Goal: Download file/media

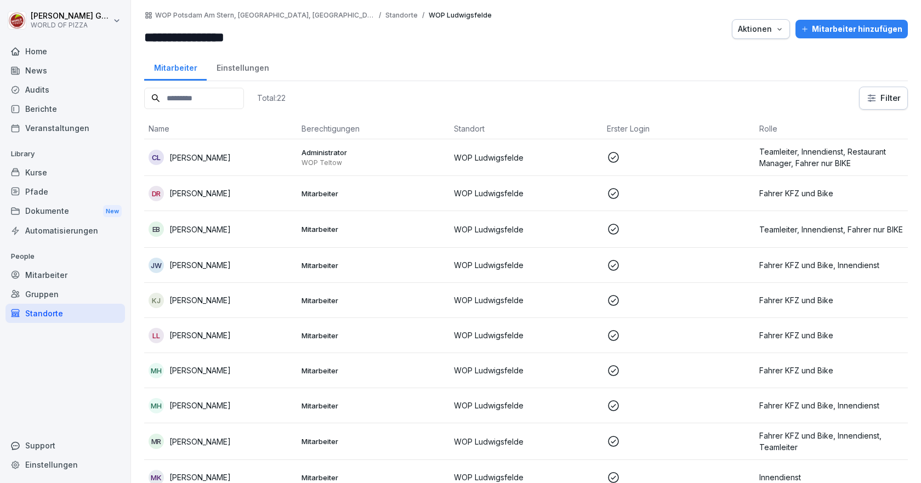
click at [38, 90] on div "Audits" at bounding box center [65, 89] width 120 height 19
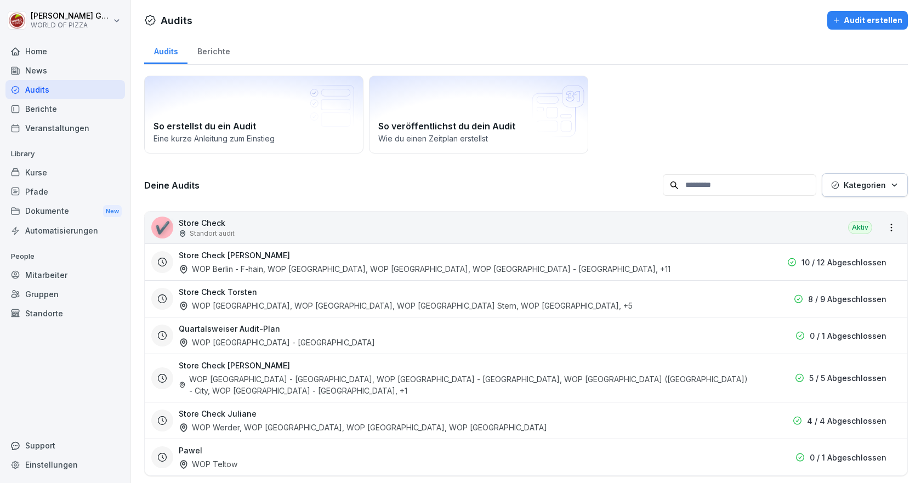
click at [207, 48] on div "Berichte" at bounding box center [214, 50] width 52 height 28
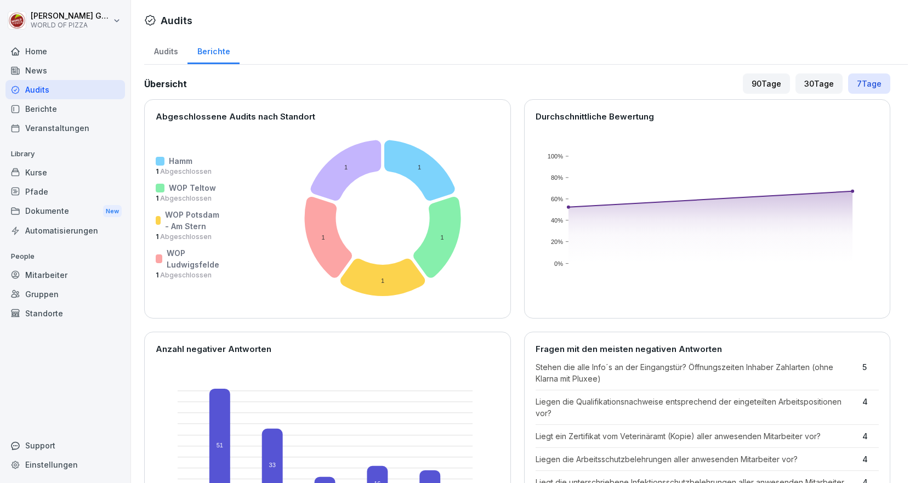
click at [163, 51] on div "Audits" at bounding box center [165, 50] width 43 height 28
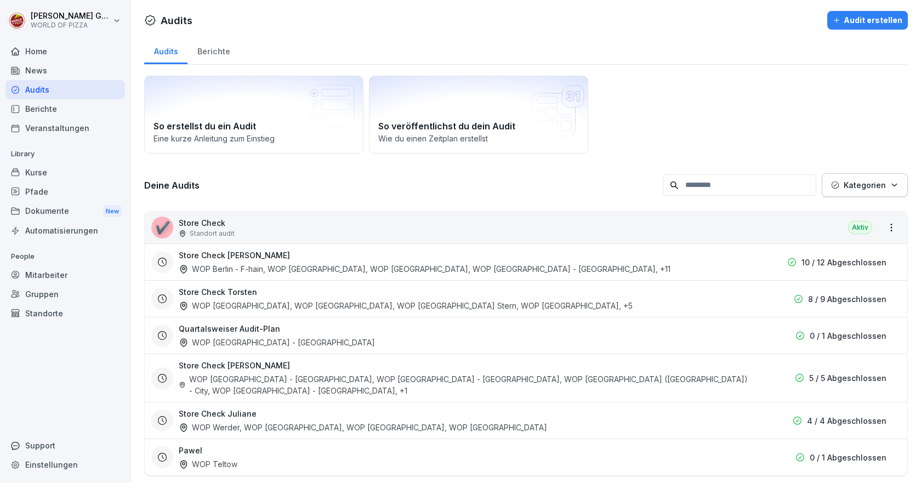
scroll to position [16, 0]
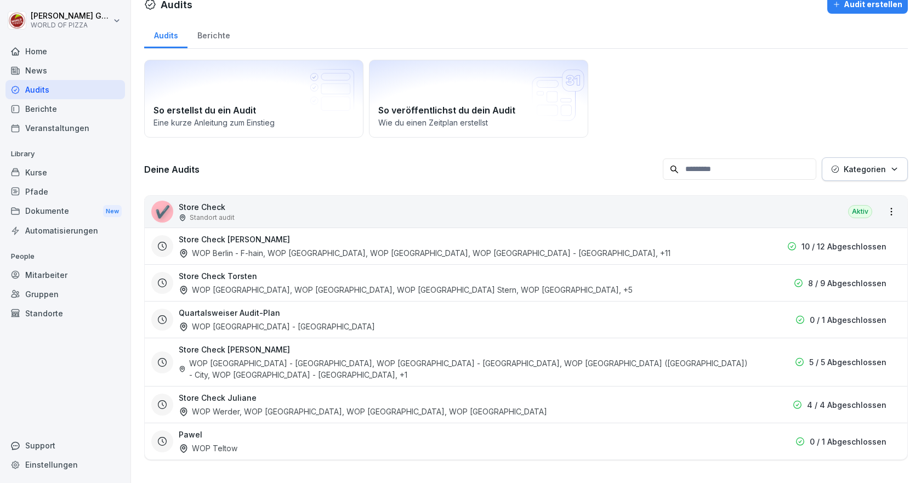
click at [237, 208] on div "✔️ Store Check Standort audit Aktiv" at bounding box center [526, 212] width 763 height 32
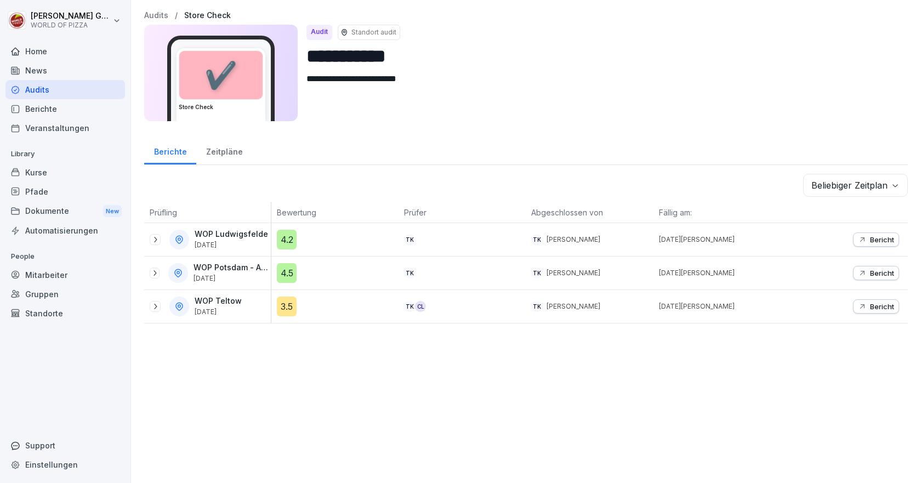
click at [870, 276] on p "Bericht" at bounding box center [882, 273] width 24 height 9
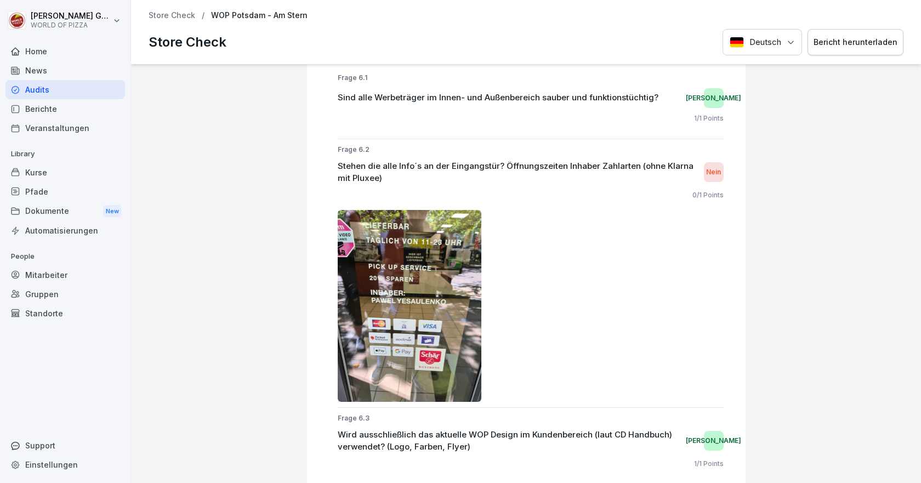
scroll to position [8498, 0]
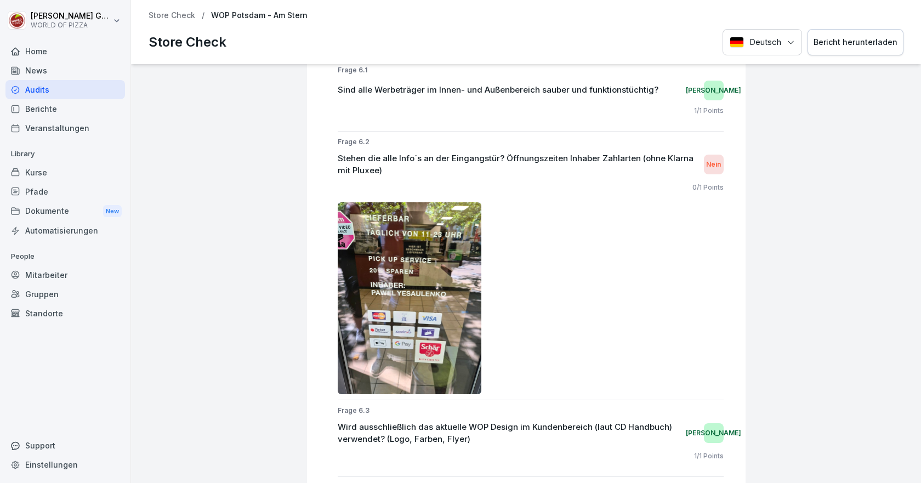
click at [38, 92] on div "Audits" at bounding box center [65, 89] width 120 height 19
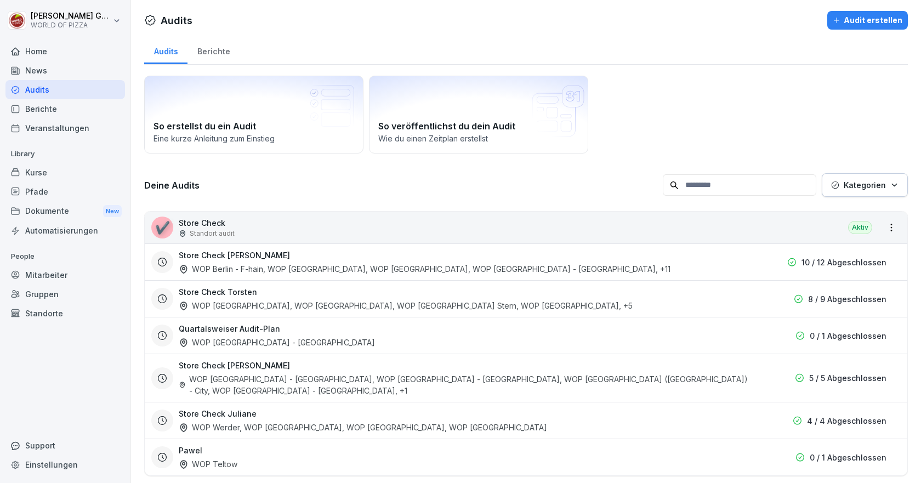
click at [199, 232] on p "Standort audit" at bounding box center [212, 234] width 45 height 10
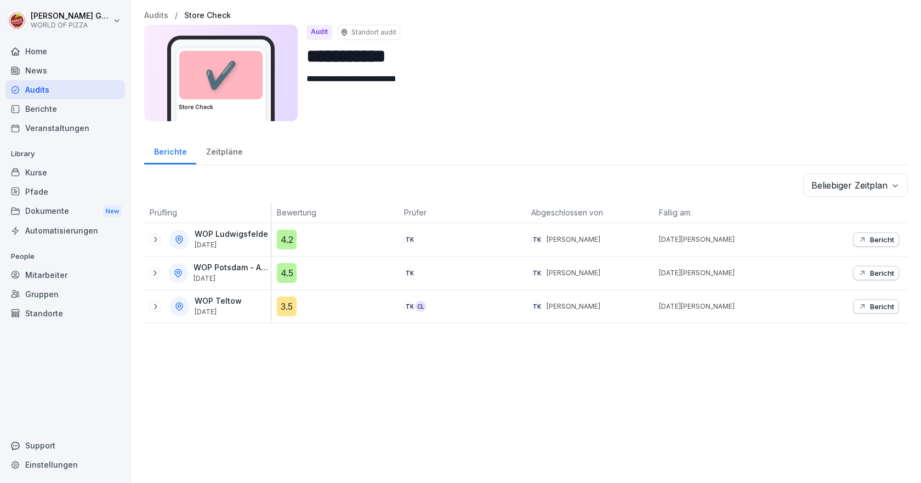
click at [871, 306] on p "Bericht" at bounding box center [882, 306] width 24 height 9
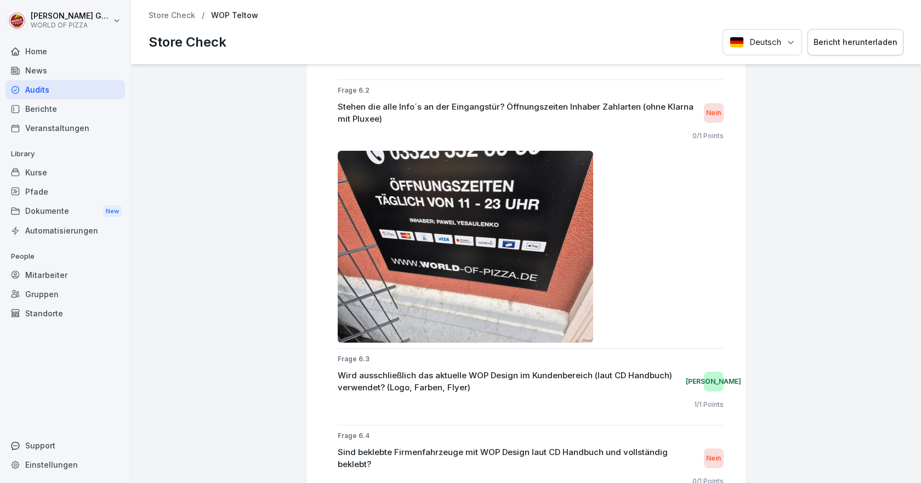
scroll to position [9101, 0]
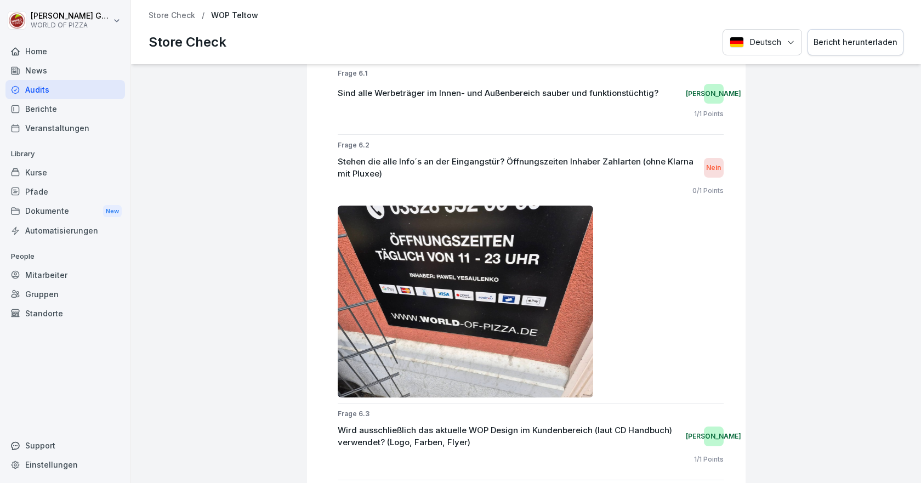
click at [40, 212] on div "Dokumente New" at bounding box center [65, 211] width 120 height 20
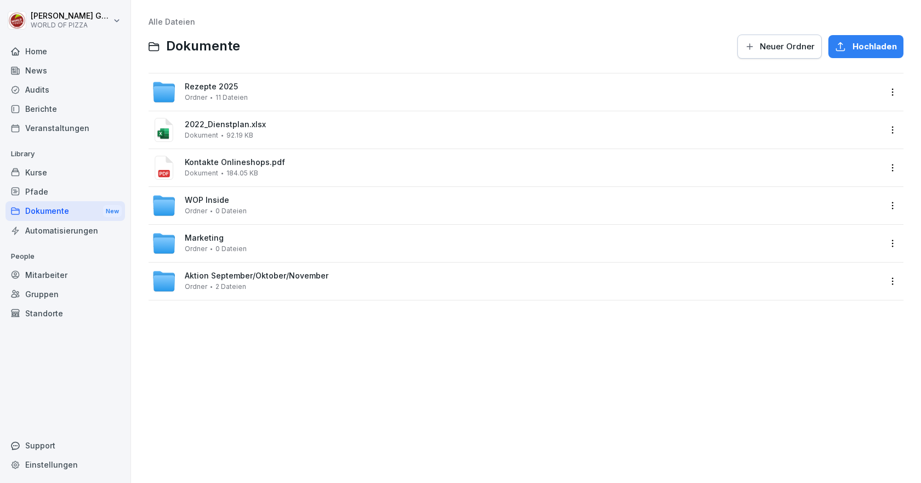
click at [202, 280] on span "Aktion September/Oktober/November" at bounding box center [257, 275] width 144 height 9
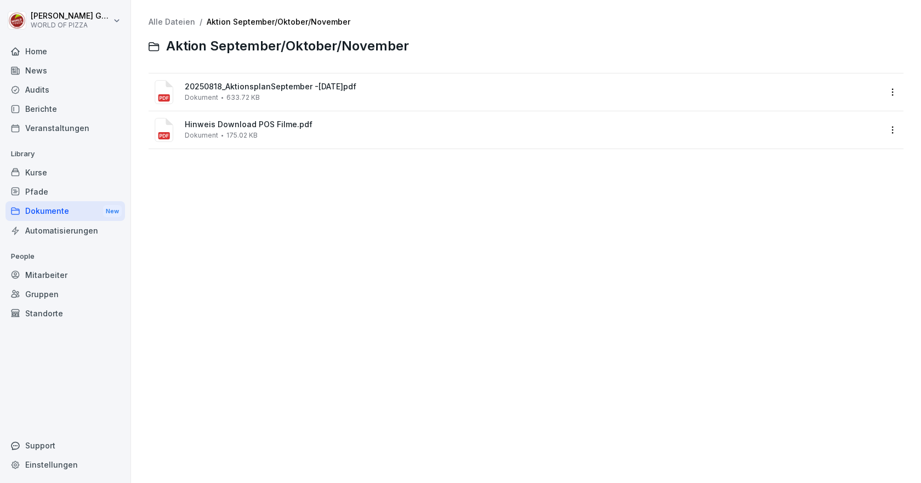
click at [224, 87] on span "20250818_AktionsplanSeptember -November 25.pdf" at bounding box center [533, 86] width 696 height 9
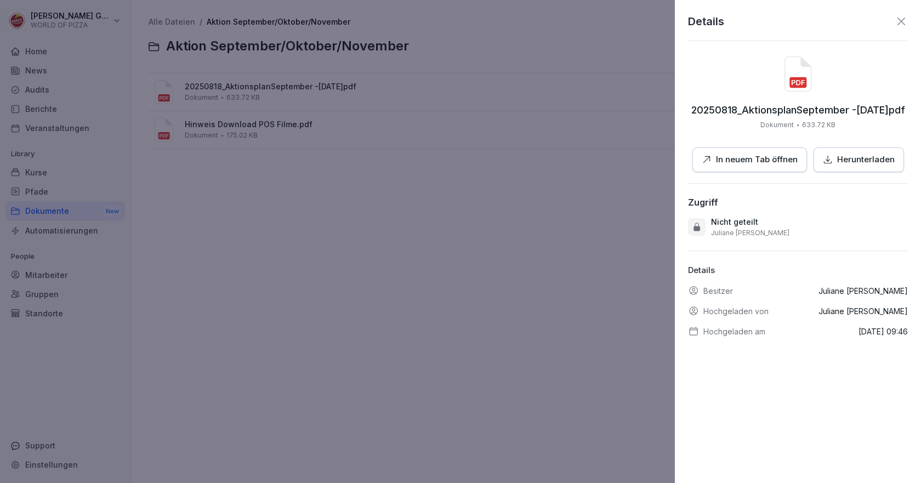
click at [747, 161] on p "In neuem Tab öffnen" at bounding box center [757, 160] width 82 height 13
